Goal: Check status: Check status

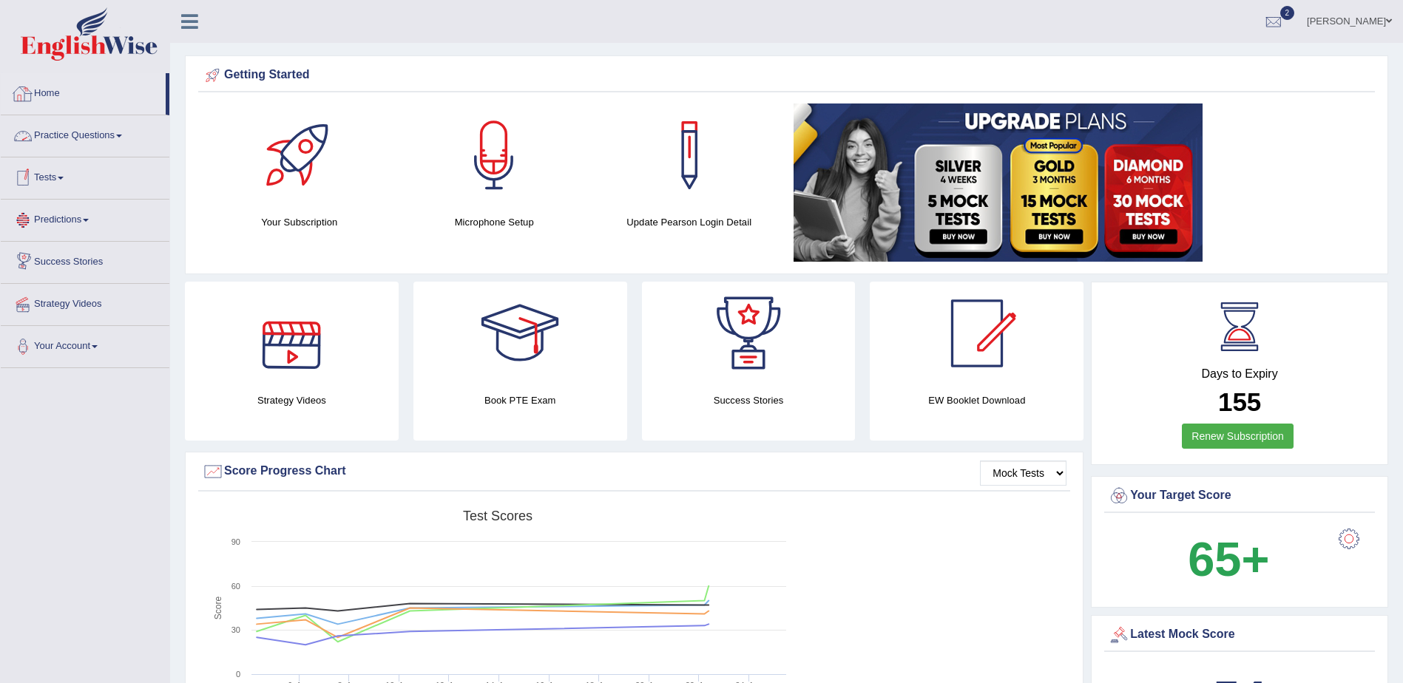
click at [44, 91] on link "Home" at bounding box center [83, 91] width 165 height 37
click at [41, 95] on link "Home" at bounding box center [83, 91] width 165 height 37
click at [47, 91] on link "Home" at bounding box center [83, 91] width 165 height 37
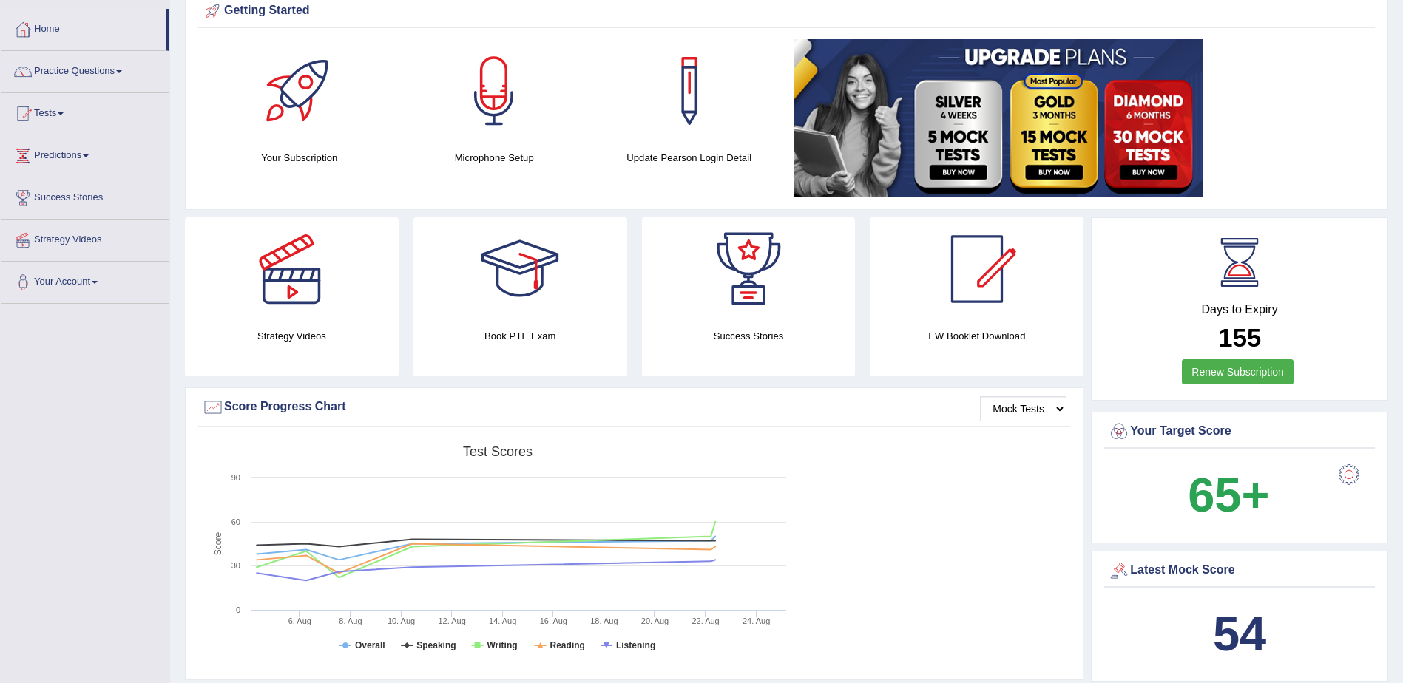
scroll to position [7, 0]
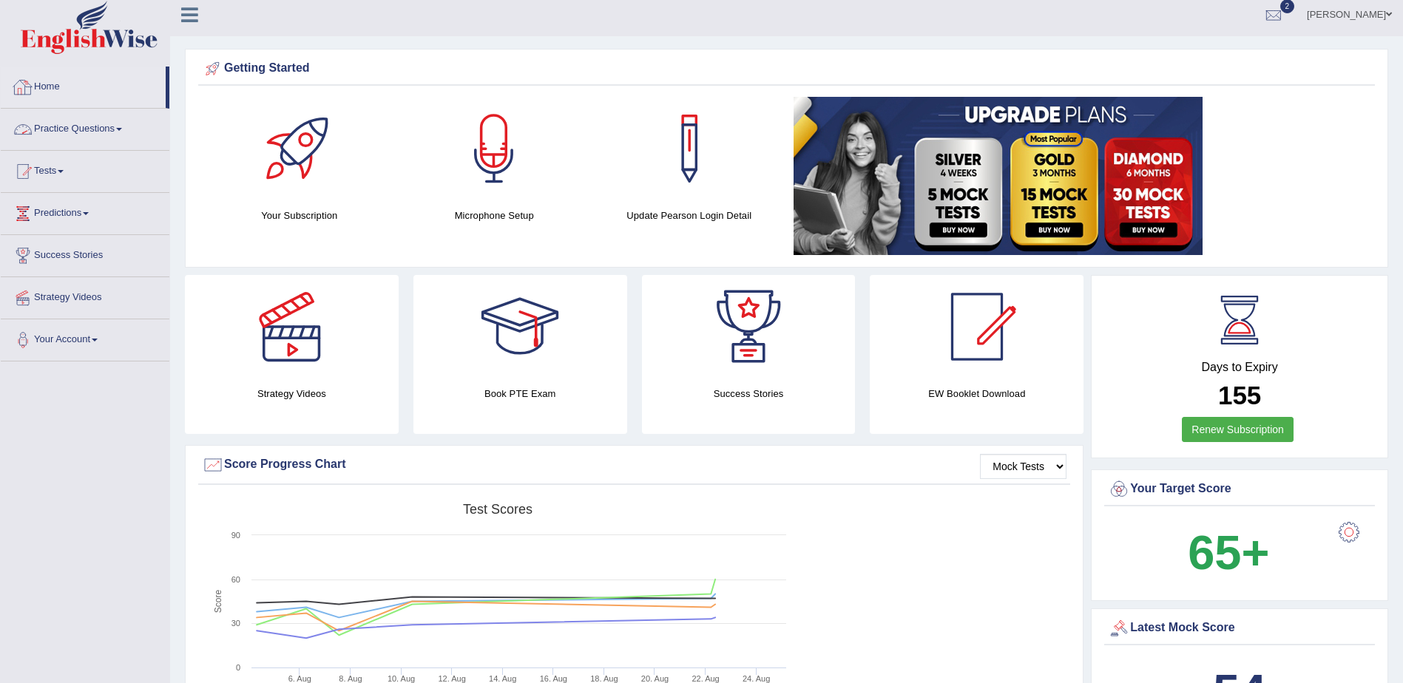
click at [51, 86] on link "Home" at bounding box center [83, 85] width 165 height 37
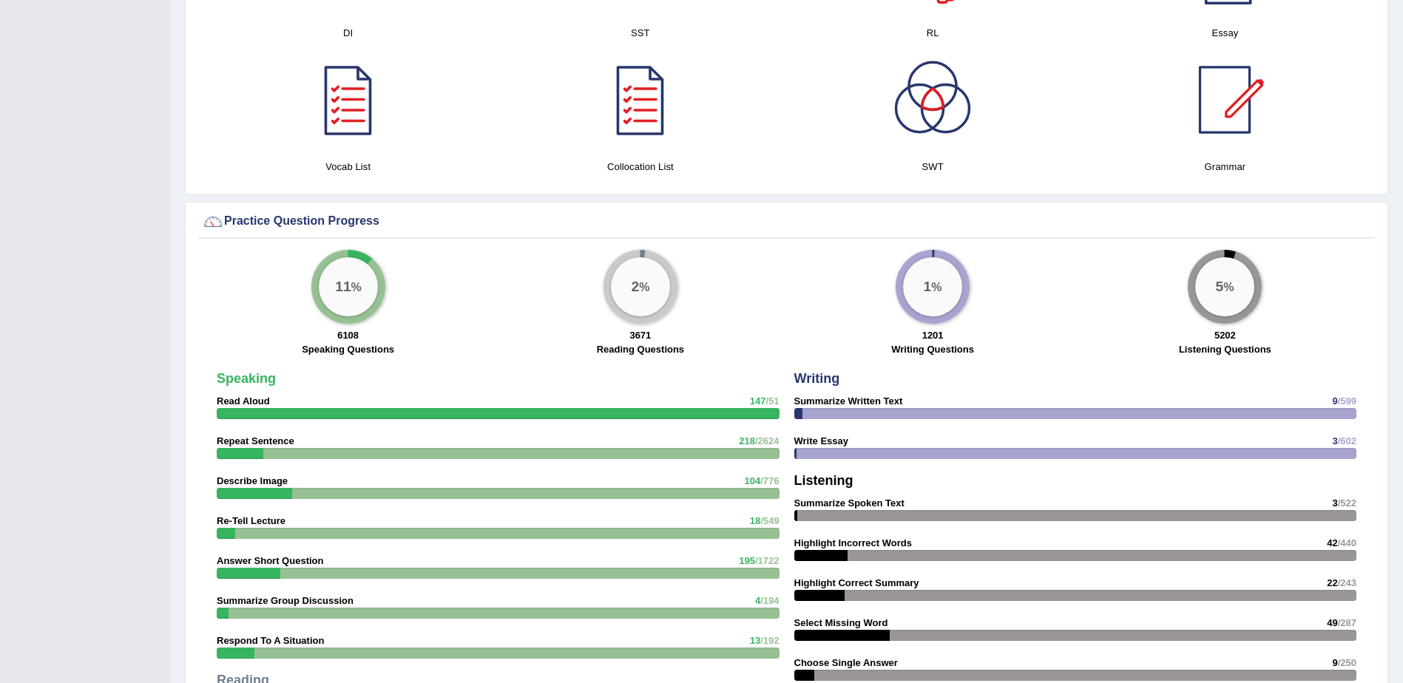
scroll to position [518, 0]
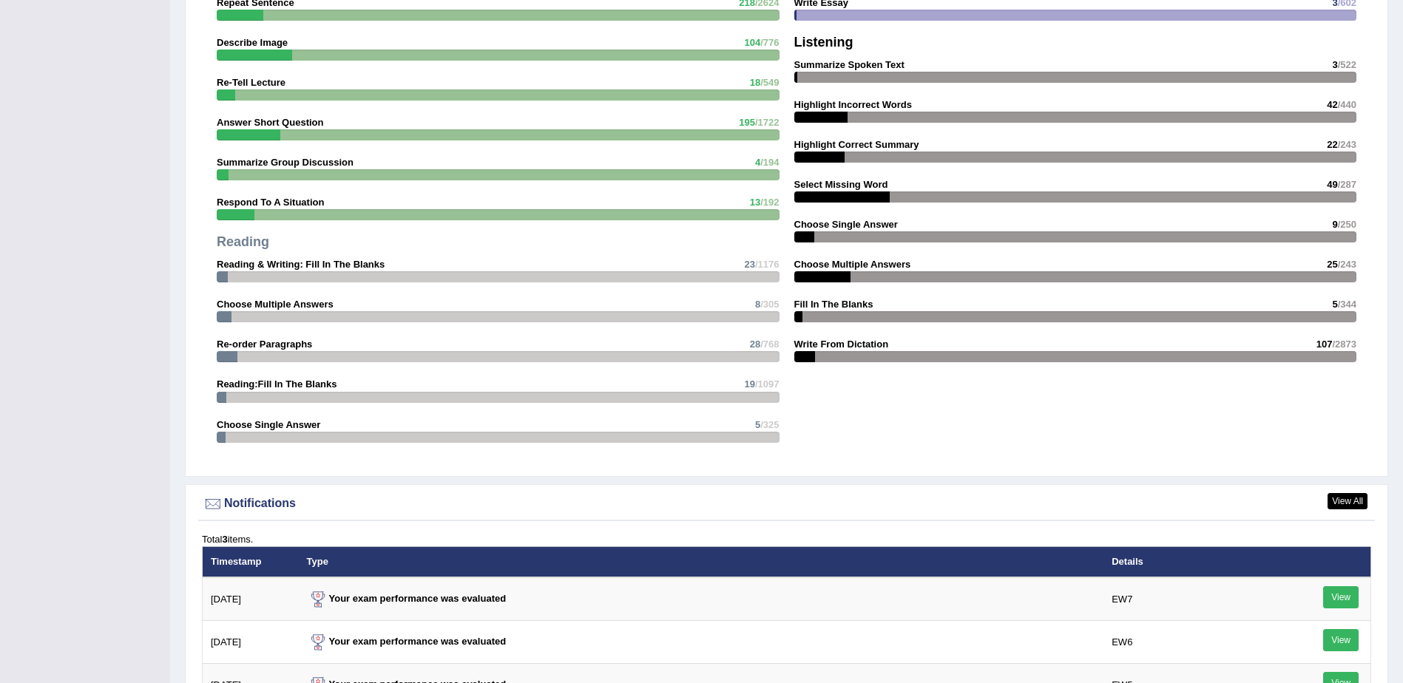
scroll to position [1627, 0]
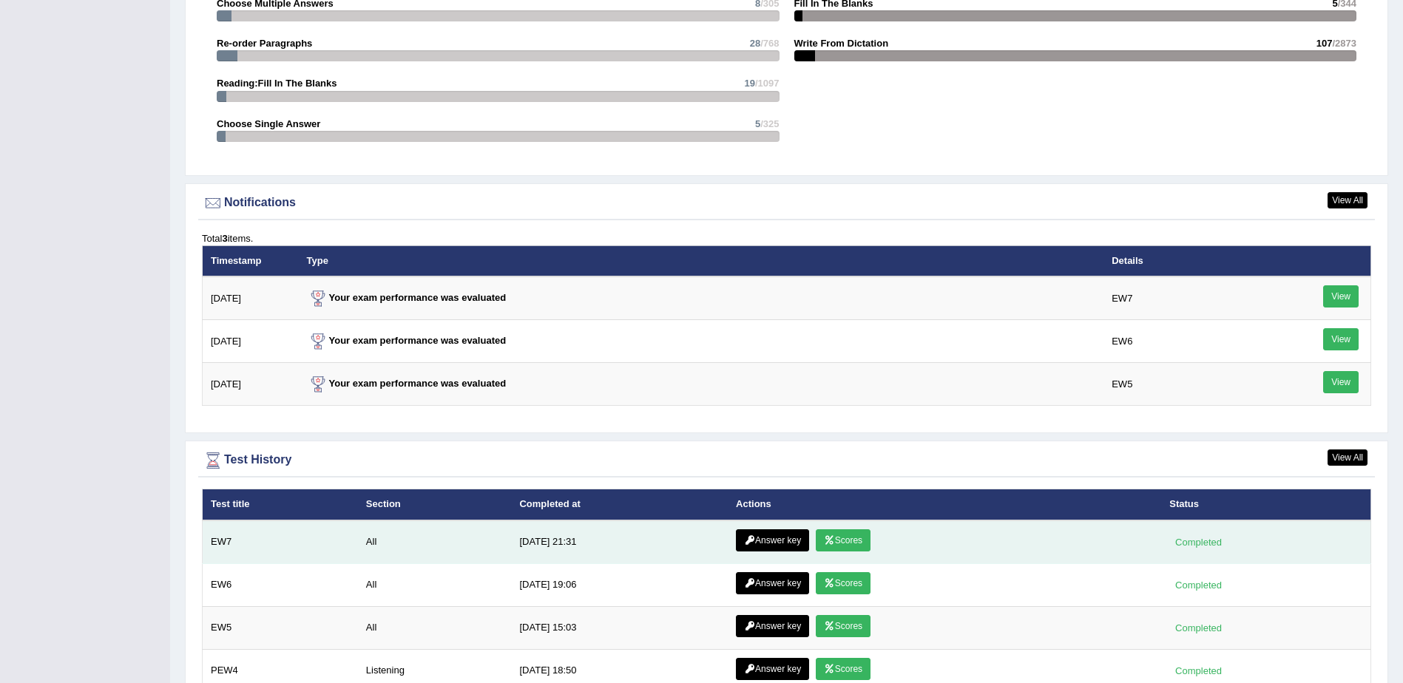
click at [817, 535] on link "Scores" at bounding box center [843, 540] width 55 height 22
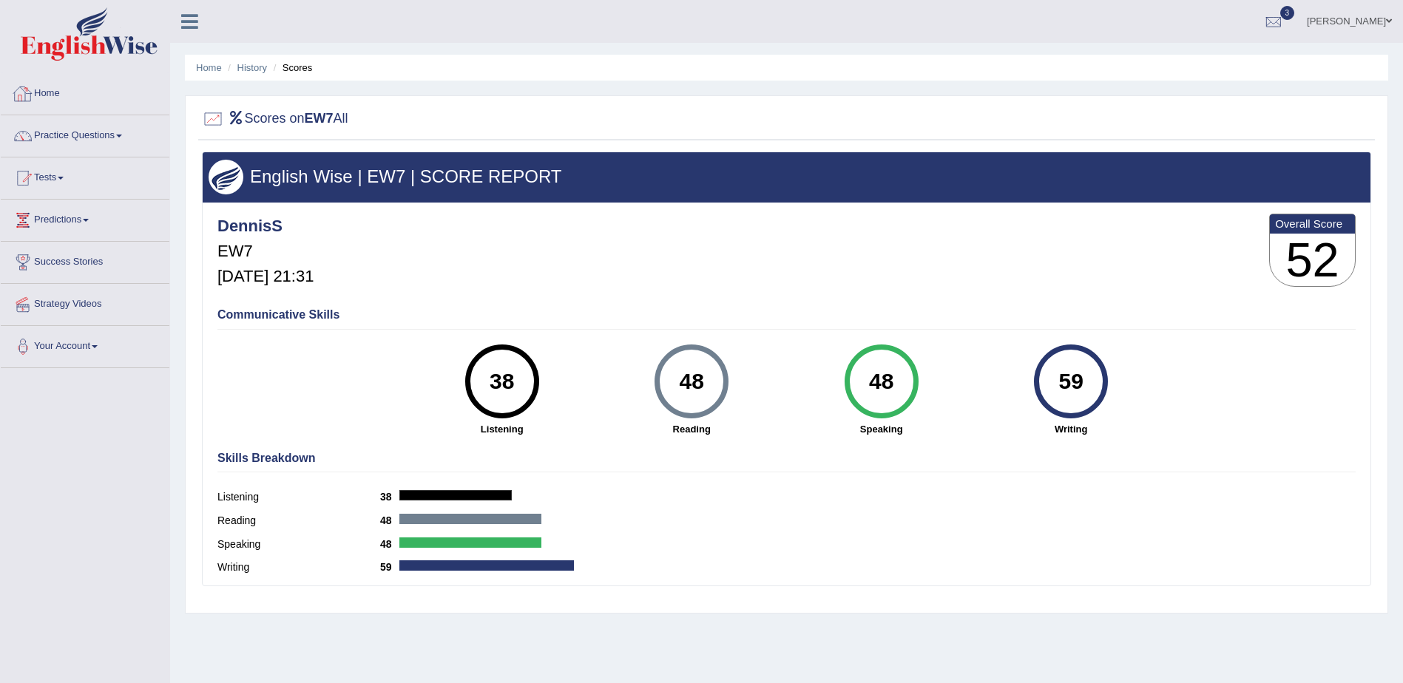
click at [46, 94] on link "Home" at bounding box center [85, 91] width 169 height 37
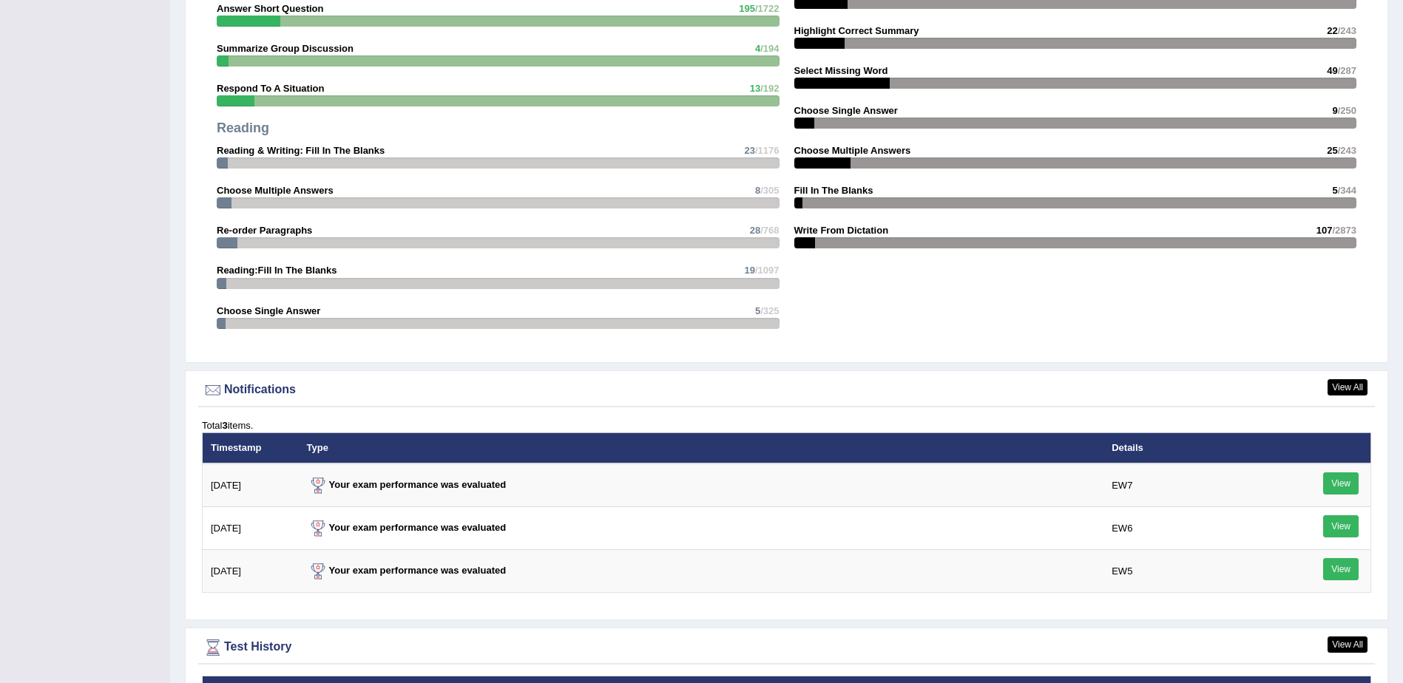
scroll to position [1701, 0]
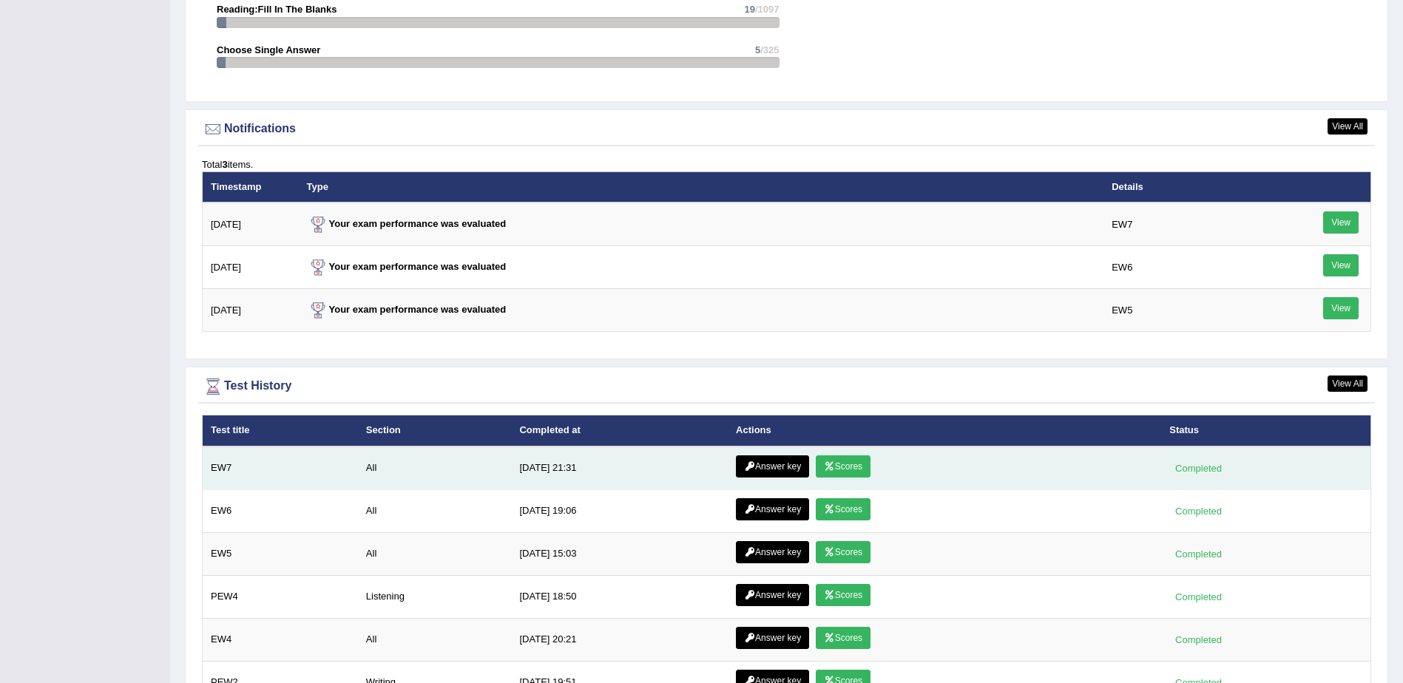
click at [762, 467] on link "Answer key" at bounding box center [772, 466] width 73 height 22
click at [764, 464] on link "Answer key" at bounding box center [772, 466] width 73 height 22
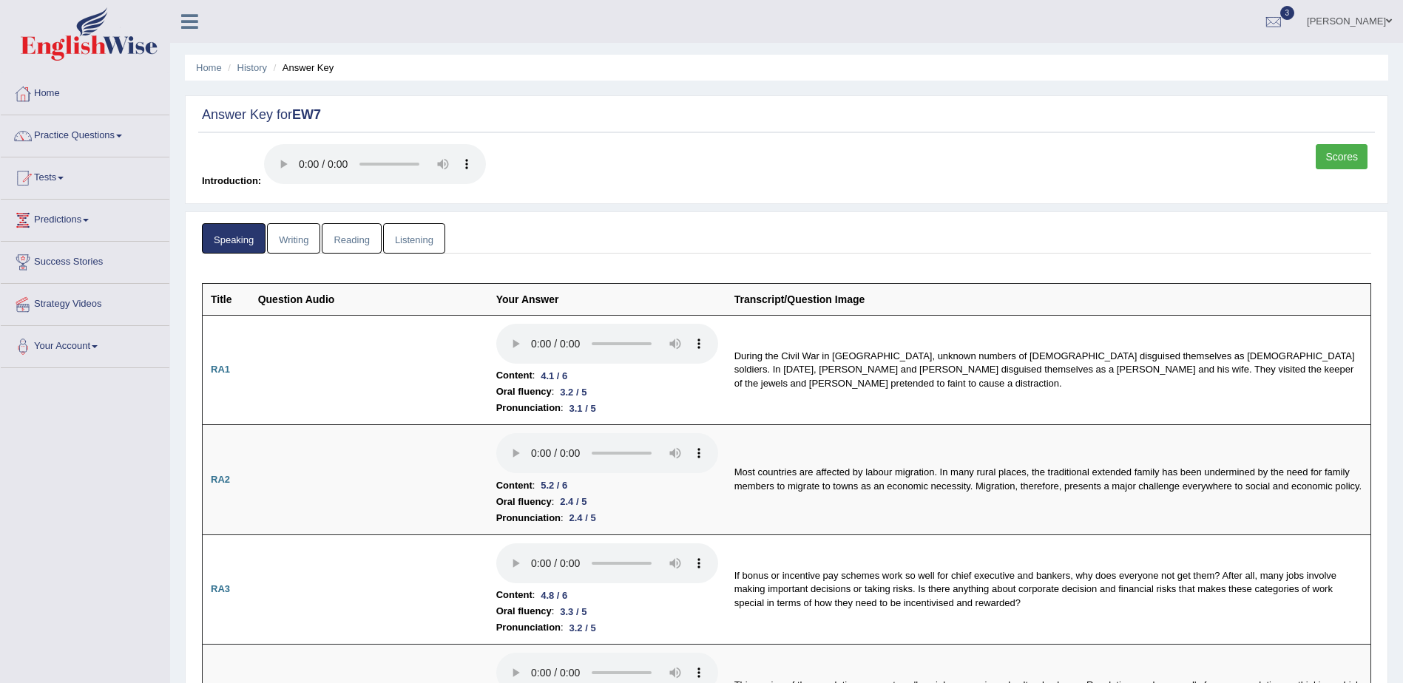
click at [294, 237] on link "Writing" at bounding box center [293, 238] width 53 height 30
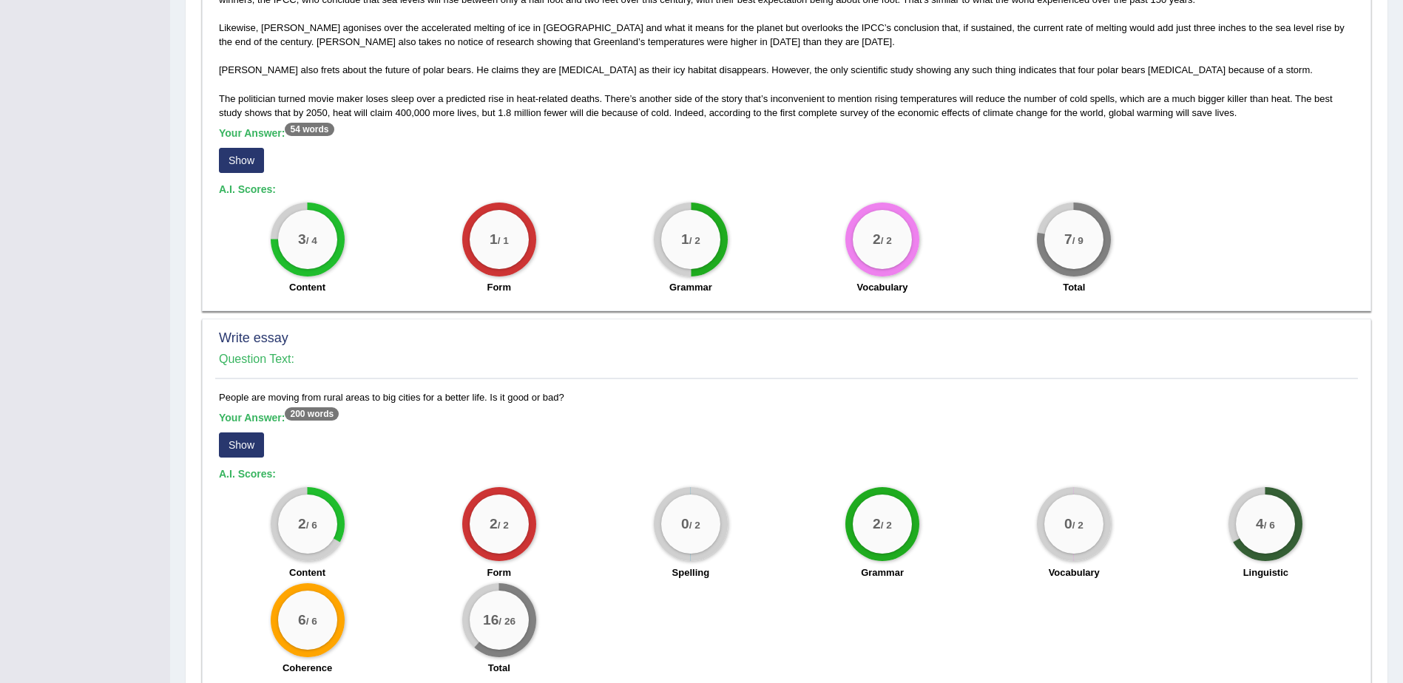
scroll to position [949, 0]
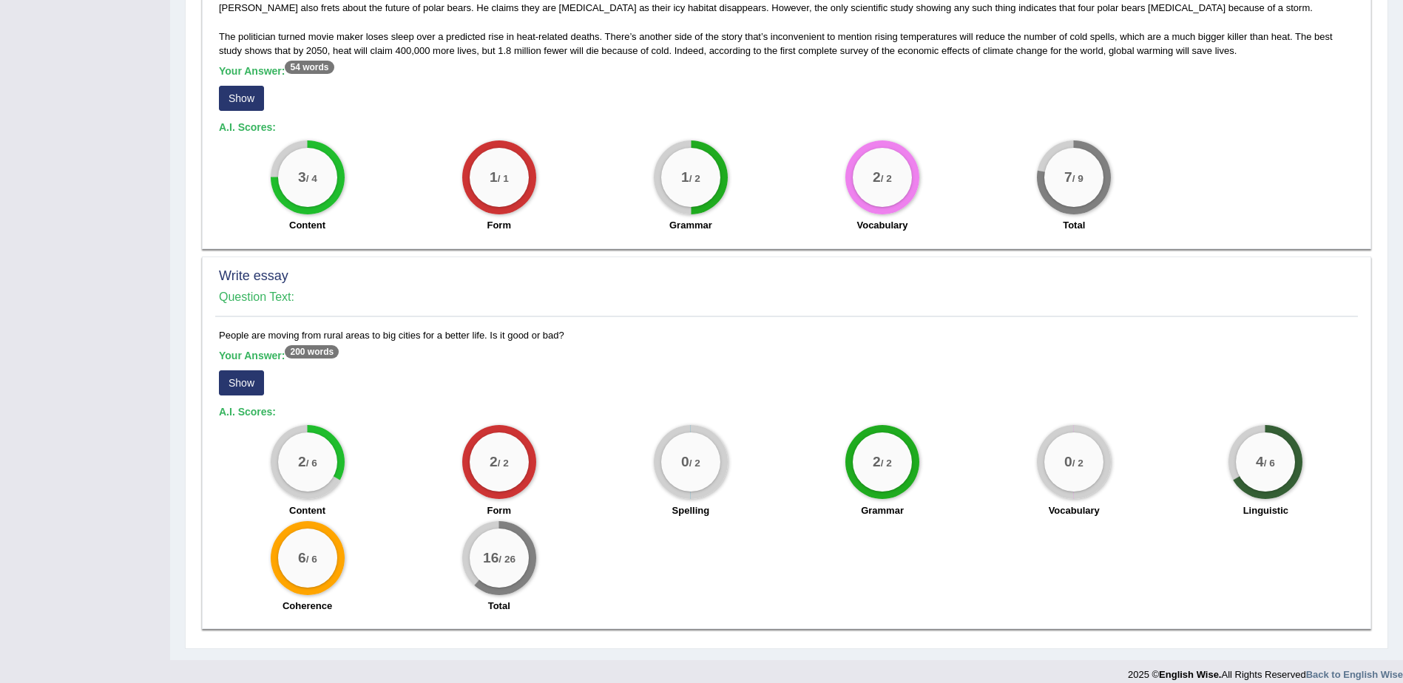
click at [250, 370] on button "Show" at bounding box center [241, 382] width 45 height 25
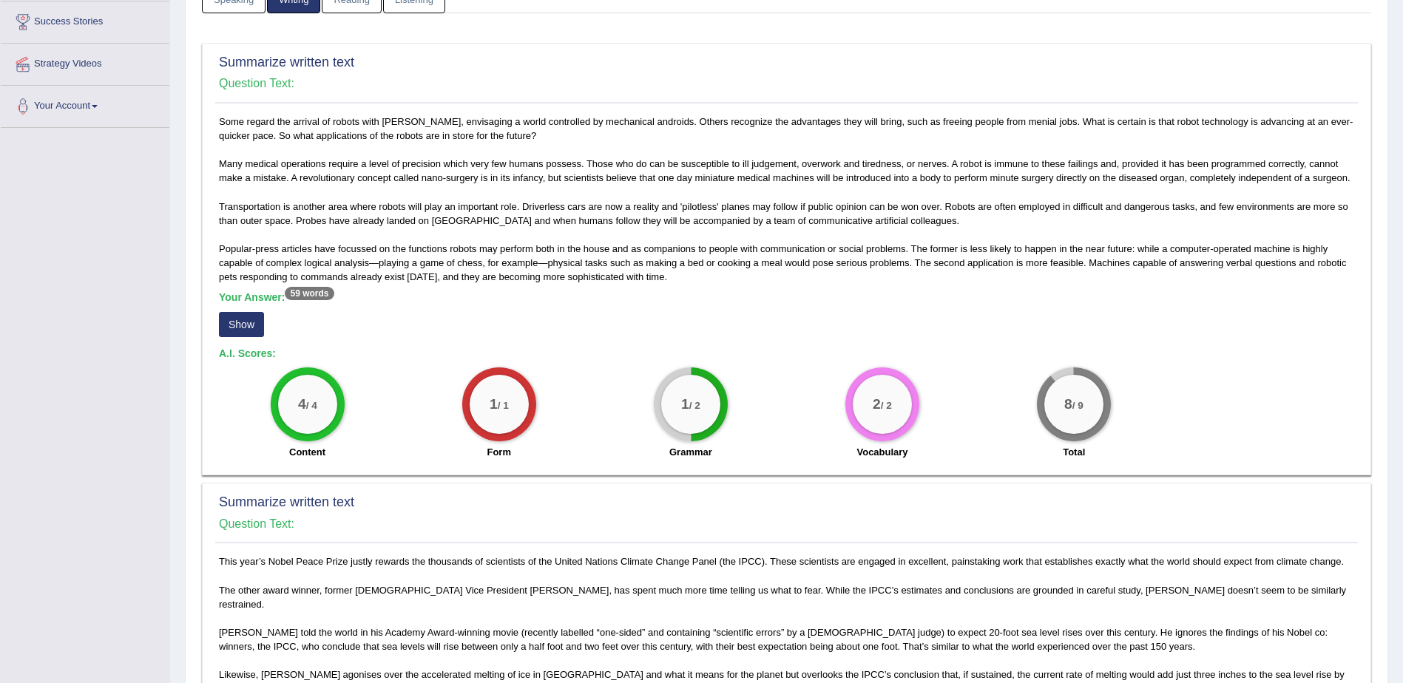
scroll to position [0, 0]
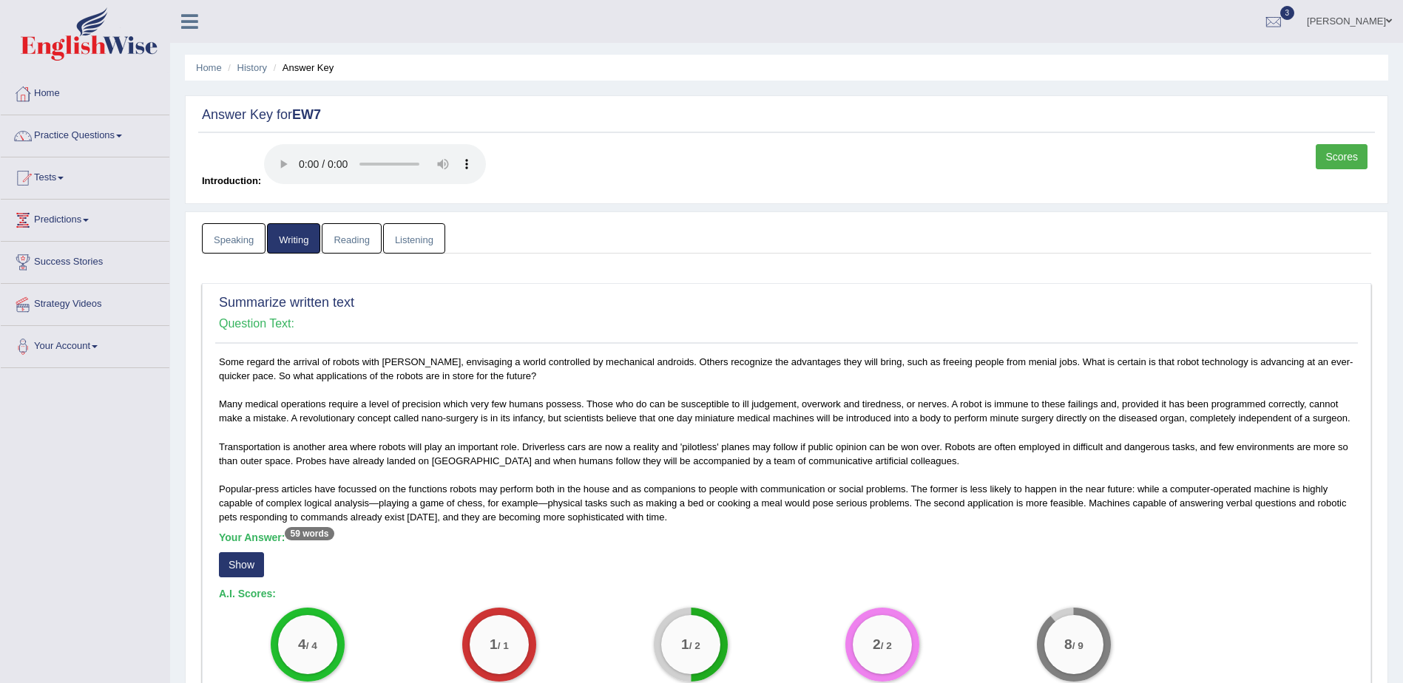
click at [350, 243] on link "Reading" at bounding box center [351, 238] width 59 height 30
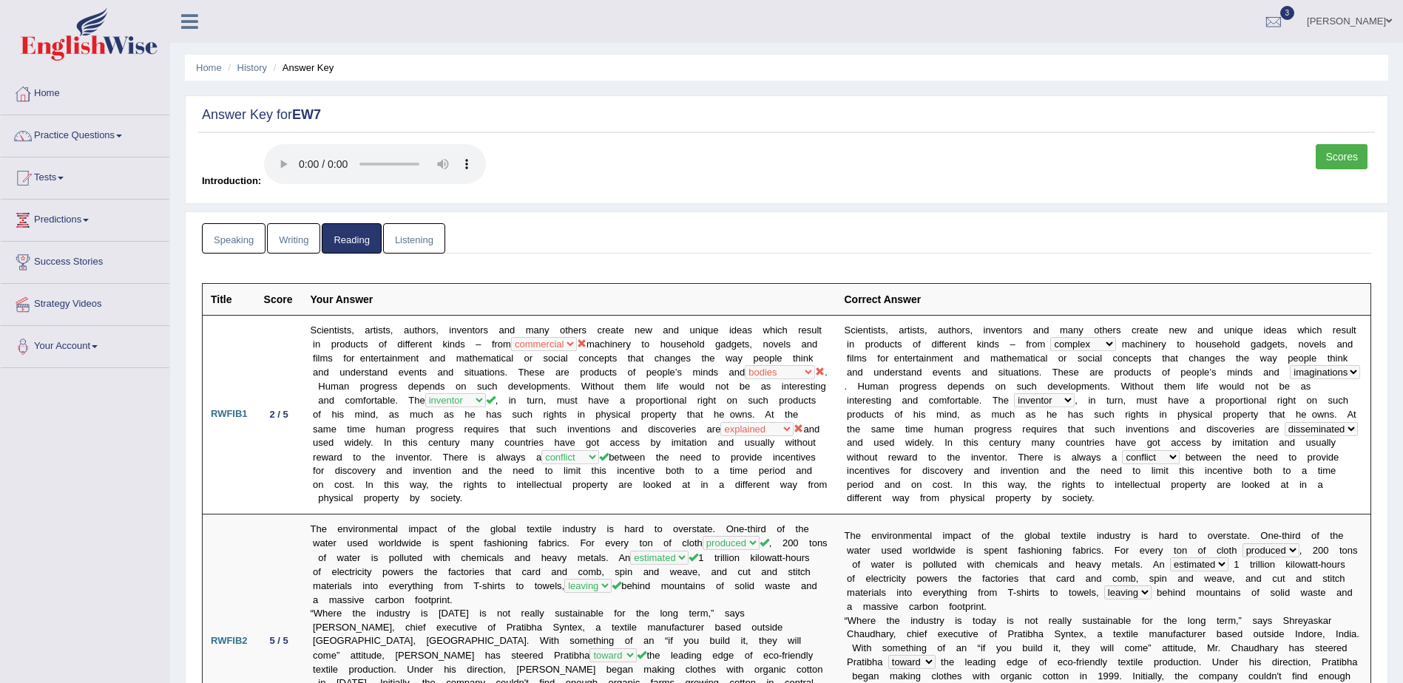
click at [419, 234] on link "Listening" at bounding box center [414, 238] width 62 height 30
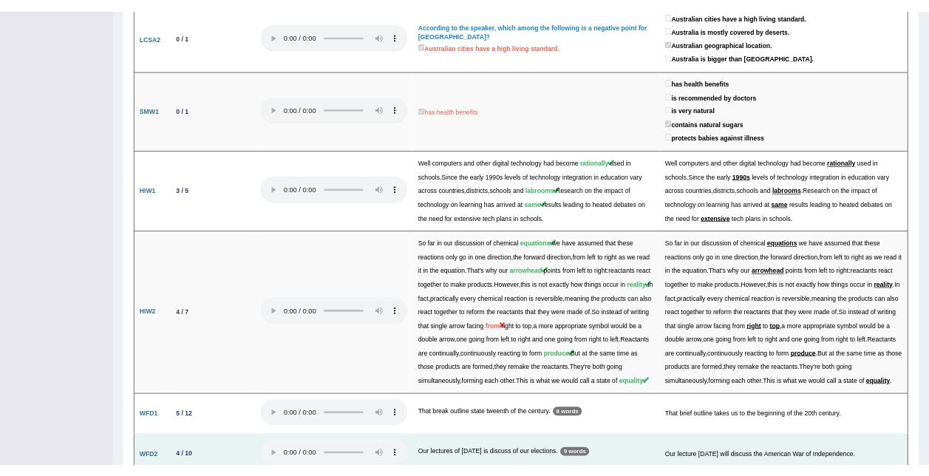
scroll to position [318, 0]
